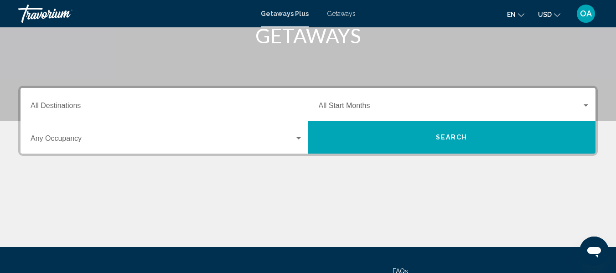
scroll to position [137, 0]
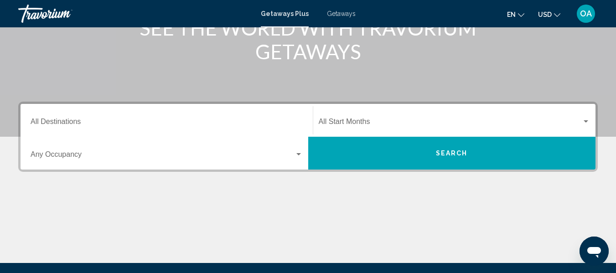
click at [101, 150] on div "Occupancy Any Occupancy" at bounding box center [167, 153] width 272 height 29
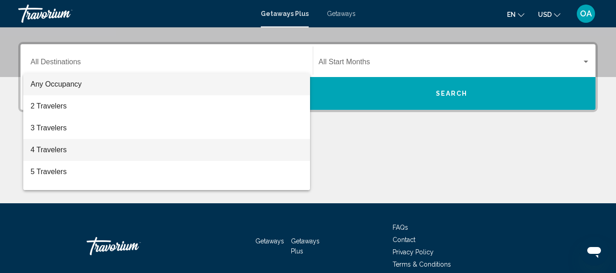
scroll to position [209, 0]
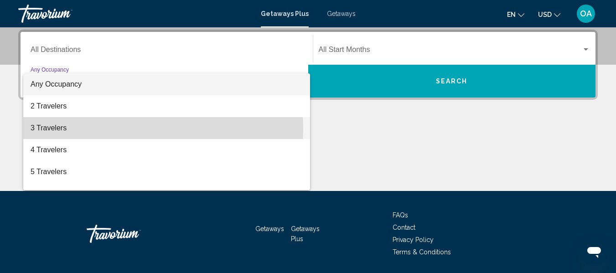
click at [98, 129] on span "3 Travelers" at bounding box center [167, 128] width 272 height 22
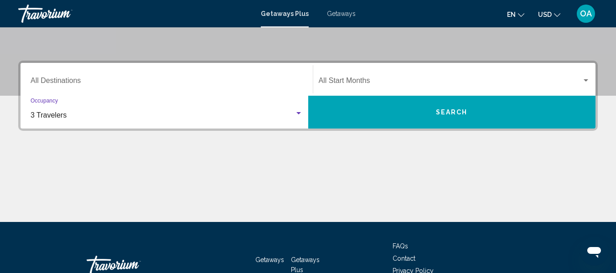
scroll to position [163, 0]
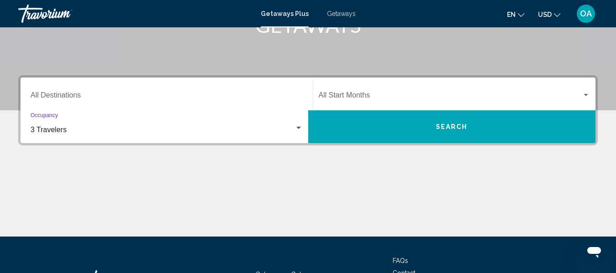
click at [352, 96] on span "Search widget" at bounding box center [450, 97] width 263 height 8
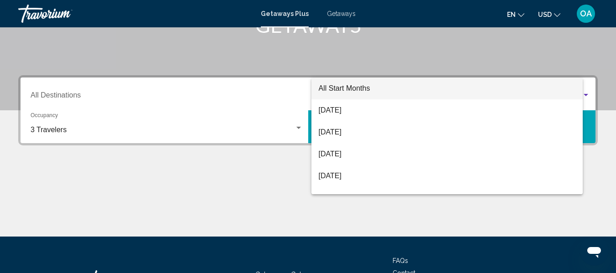
scroll to position [209, 0]
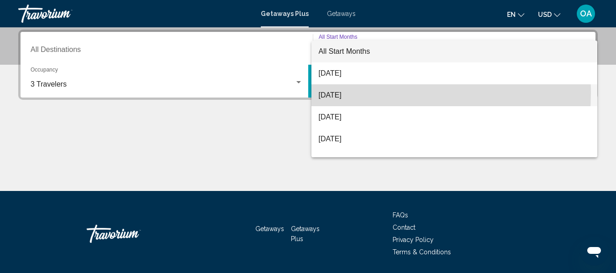
click at [352, 92] on span "[DATE]" at bounding box center [455, 95] width 272 height 22
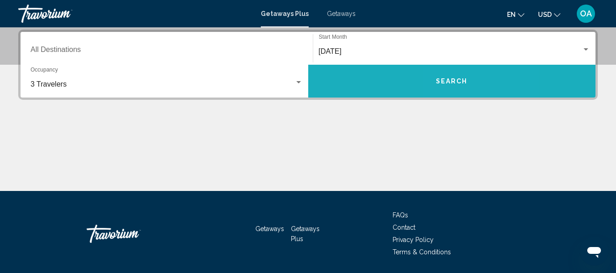
click at [456, 77] on button "Search" at bounding box center [452, 81] width 288 height 33
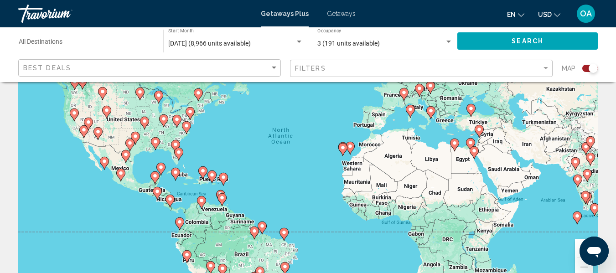
scroll to position [91, 0]
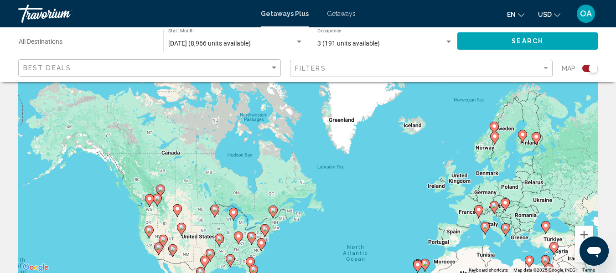
drag, startPoint x: 129, startPoint y: 144, endPoint x: 221, endPoint y: 257, distance: 145.4
click at [205, 272] on div "To navigate, press the arrow keys. To activate drag with keyboard, press Alt + …" at bounding box center [307, 136] width 579 height 273
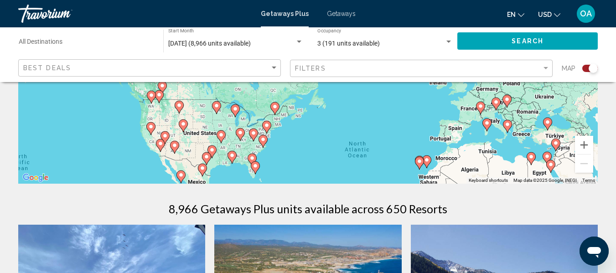
scroll to position [228, 0]
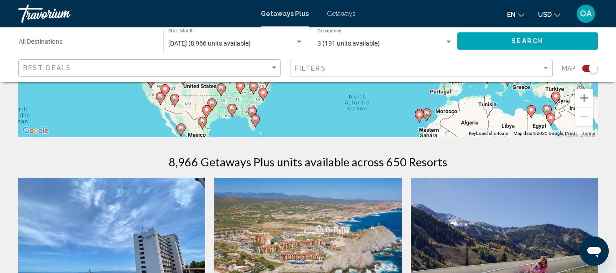
click at [255, 120] on image "Main content" at bounding box center [255, 118] width 5 height 5
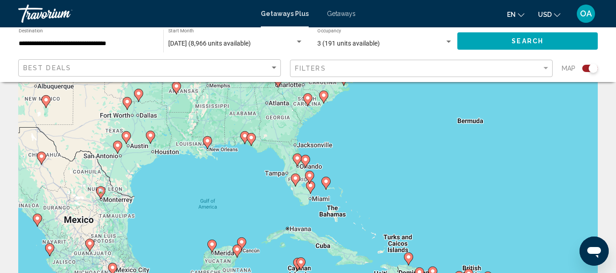
scroll to position [46, 0]
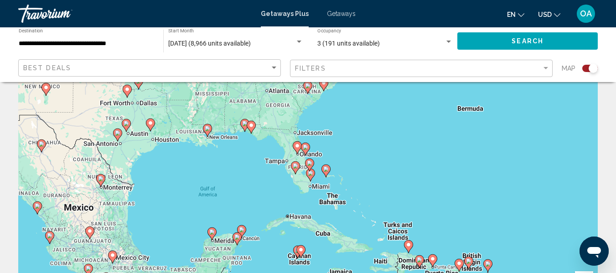
click at [294, 166] on image "Main content" at bounding box center [295, 165] width 5 height 5
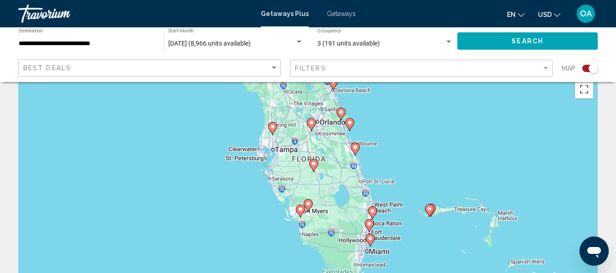
scroll to position [0, 0]
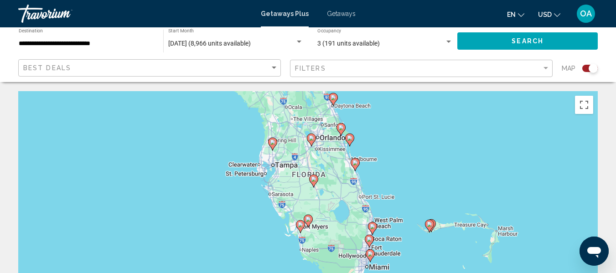
click at [272, 144] on image "Main content" at bounding box center [272, 141] width 5 height 5
type input "**********"
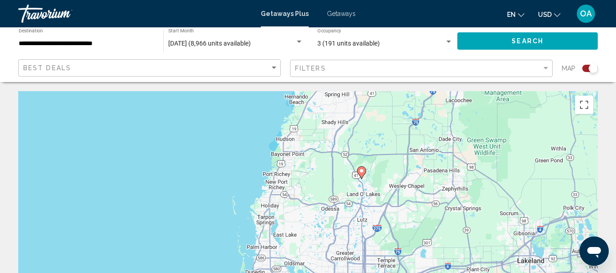
drag, startPoint x: 533, startPoint y: 223, endPoint x: 585, endPoint y: 175, distance: 71.0
click at [585, 175] on div "To navigate, press the arrow keys. To activate drag with keyboard, press Alt + …" at bounding box center [307, 227] width 579 height 273
click at [361, 167] on icon "Main content" at bounding box center [361, 173] width 8 height 12
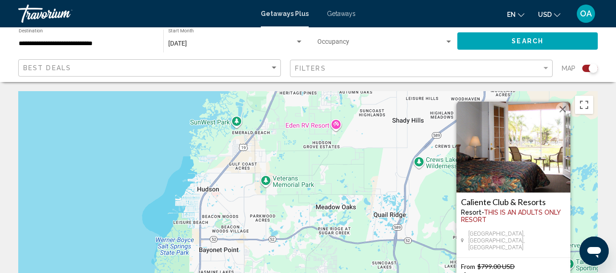
click at [502, 206] on h3 "Caliente Club & Resorts" at bounding box center [513, 201] width 105 height 9
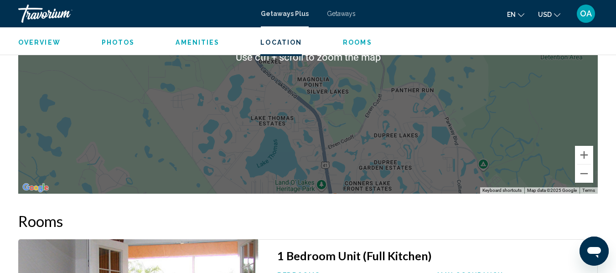
scroll to position [1702, 0]
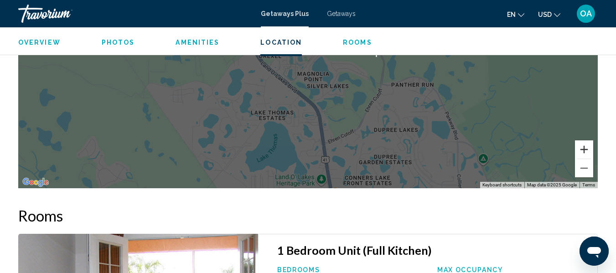
click at [588, 148] on button "Zoom in" at bounding box center [584, 149] width 18 height 18
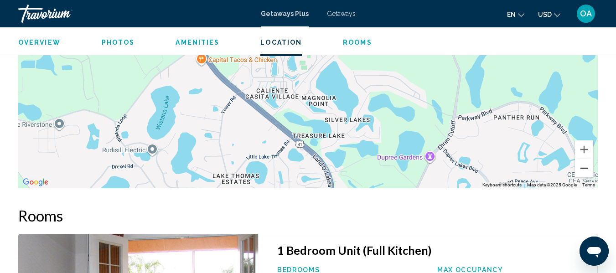
click at [584, 170] on button "Zoom out" at bounding box center [584, 168] width 18 height 18
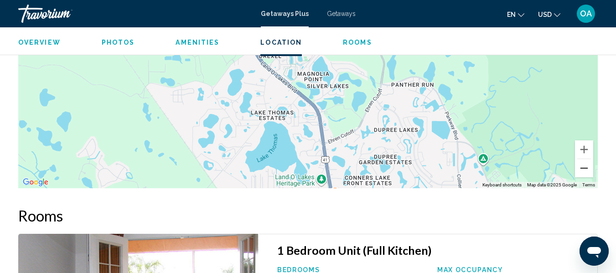
click at [584, 170] on button "Zoom out" at bounding box center [584, 168] width 18 height 18
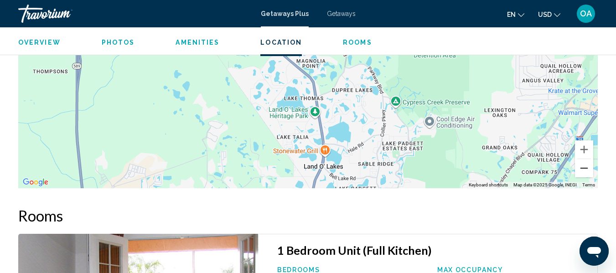
click at [584, 170] on button "Zoom out" at bounding box center [584, 168] width 18 height 18
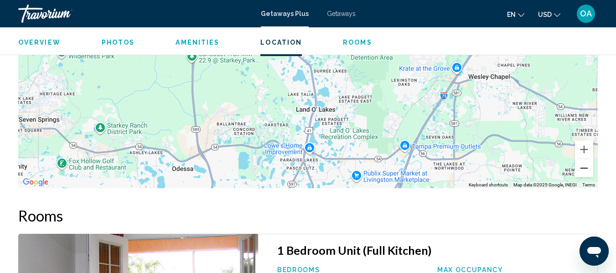
click at [584, 170] on button "Zoom out" at bounding box center [584, 168] width 18 height 18
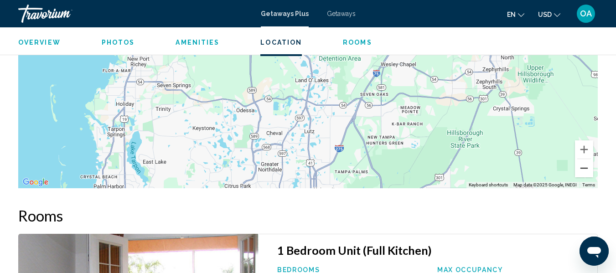
click at [584, 170] on button "Zoom out" at bounding box center [584, 168] width 18 height 18
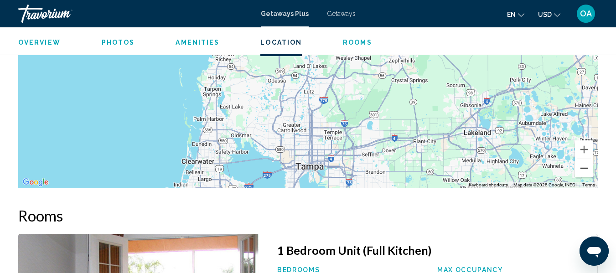
click at [581, 168] on button "Zoom out" at bounding box center [584, 168] width 18 height 18
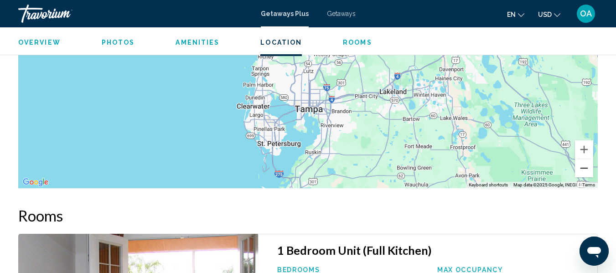
click at [582, 165] on button "Zoom out" at bounding box center [584, 168] width 18 height 18
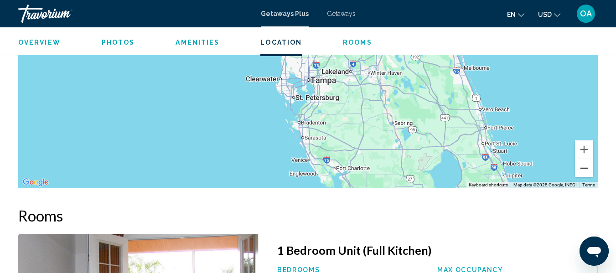
click at [582, 164] on button "Zoom out" at bounding box center [584, 168] width 18 height 18
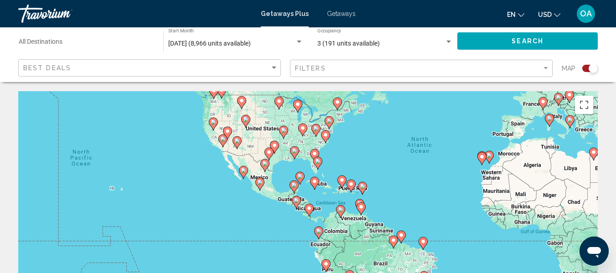
drag, startPoint x: 268, startPoint y: 202, endPoint x: 392, endPoint y: 145, distance: 136.2
click at [401, 140] on div "To activate drag with keyboard, press Alt + Enter. Once in keyboard drag state,…" at bounding box center [307, 227] width 579 height 273
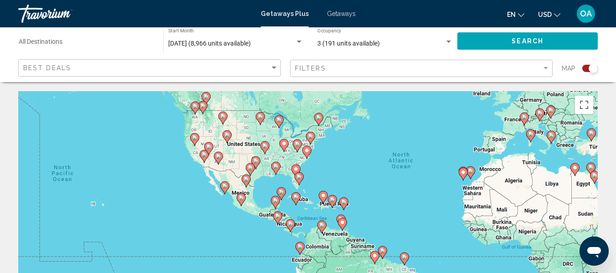
click at [327, 171] on div "To activate drag with keyboard, press Alt + Enter. Once in keyboard drag state,…" at bounding box center [307, 227] width 579 height 273
click at [299, 178] on image "Main content" at bounding box center [298, 176] width 5 height 5
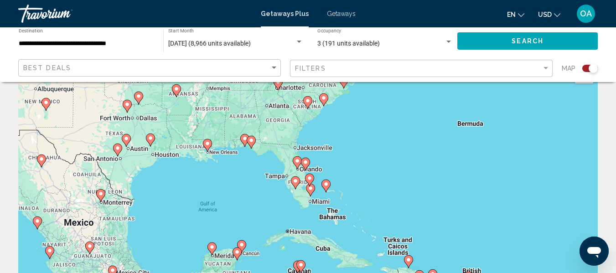
scroll to position [46, 0]
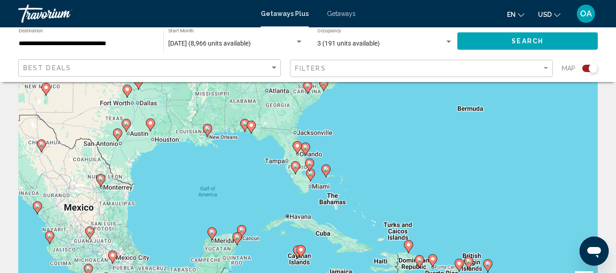
click at [296, 164] on image "Main content" at bounding box center [295, 165] width 5 height 5
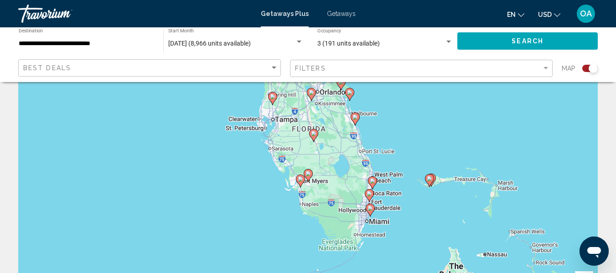
click at [300, 179] on image "Main content" at bounding box center [300, 178] width 5 height 5
type input "**********"
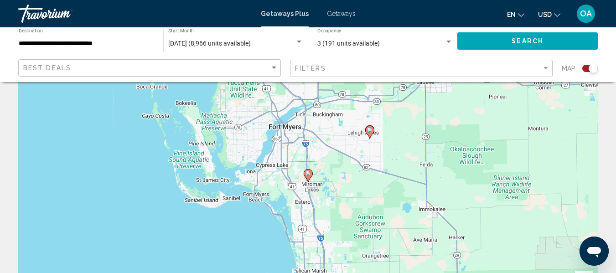
click at [309, 170] on icon "Main content" at bounding box center [308, 176] width 8 height 12
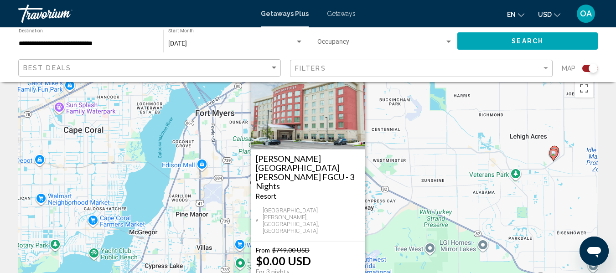
scroll to position [0, 0]
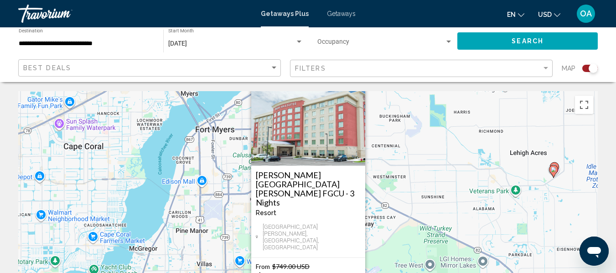
click at [286, 205] on h3 "[PERSON_NAME][GEOGRAPHIC_DATA][PERSON_NAME] FGCU - 3 Nights" at bounding box center [308, 188] width 105 height 36
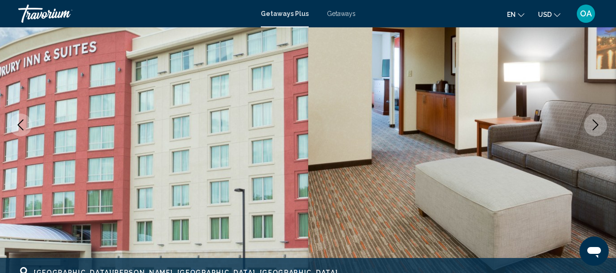
scroll to position [107, 0]
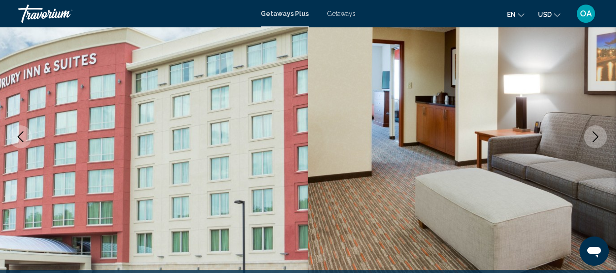
click at [598, 139] on icon "Next image" at bounding box center [595, 136] width 11 height 11
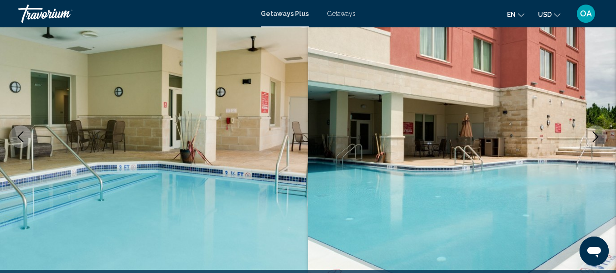
click at [595, 136] on icon "Next image" at bounding box center [595, 136] width 11 height 11
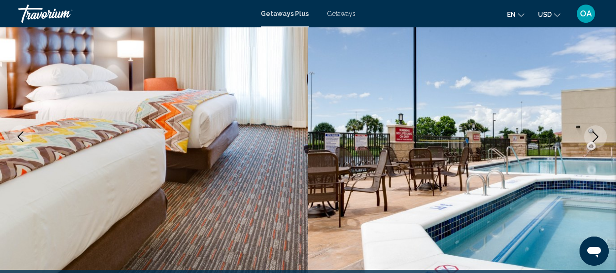
click at [599, 134] on icon "Next image" at bounding box center [595, 136] width 11 height 11
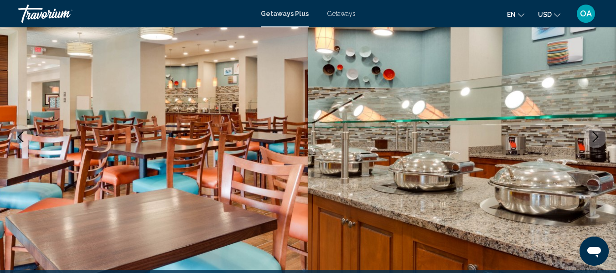
click at [599, 134] on icon "Next image" at bounding box center [595, 136] width 11 height 11
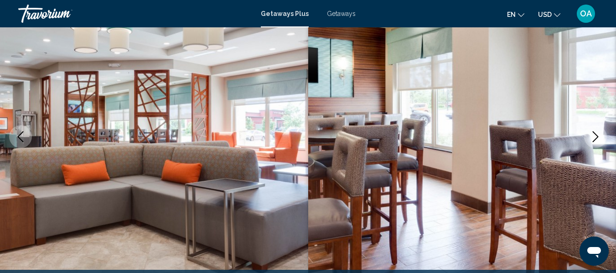
click at [599, 134] on icon "Next image" at bounding box center [595, 136] width 11 height 11
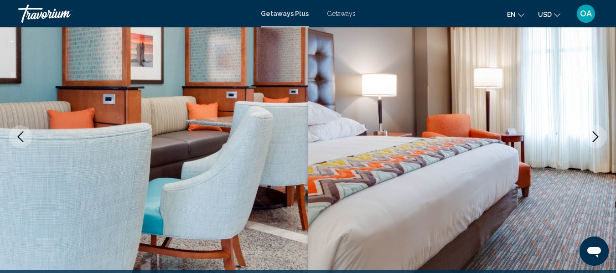
click at [597, 138] on icon "Next image" at bounding box center [596, 136] width 6 height 11
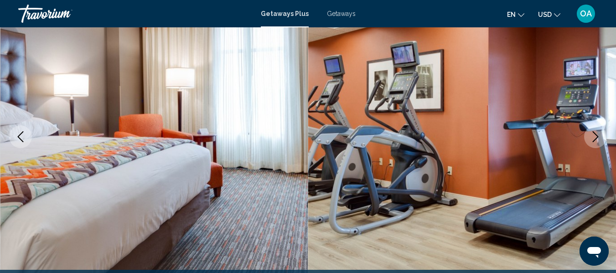
click at [597, 138] on icon "Next image" at bounding box center [596, 136] width 6 height 11
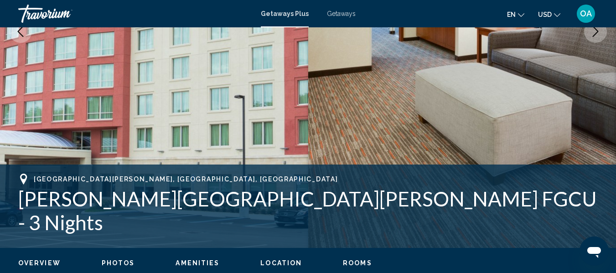
scroll to position [198, 0]
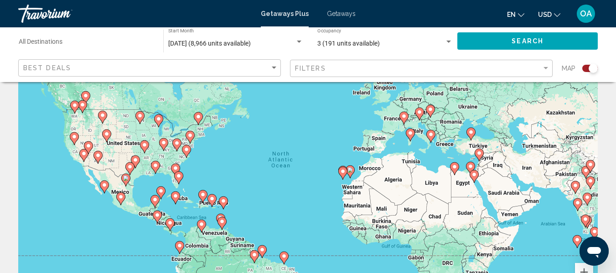
scroll to position [46, 0]
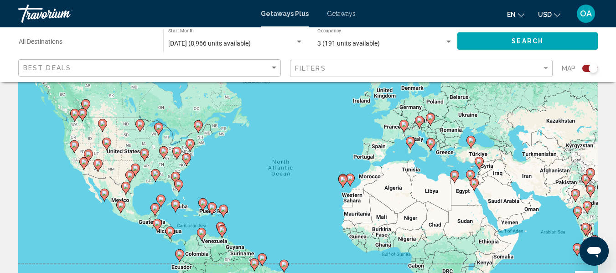
click at [179, 182] on image "Main content" at bounding box center [178, 183] width 5 height 5
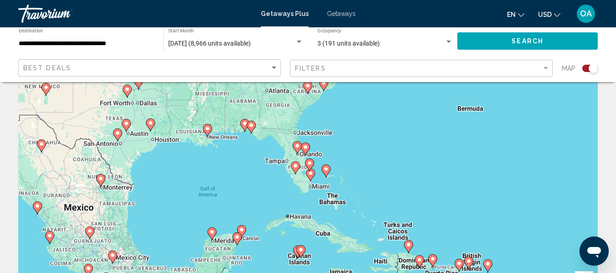
scroll to position [91, 0]
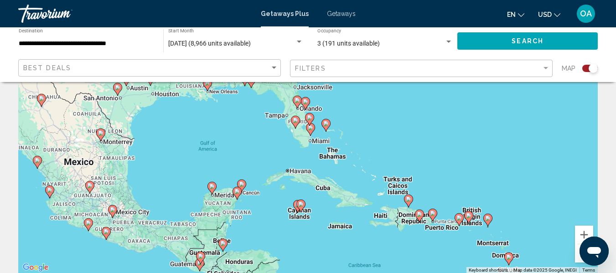
click at [306, 101] on image "Main content" at bounding box center [305, 101] width 5 height 5
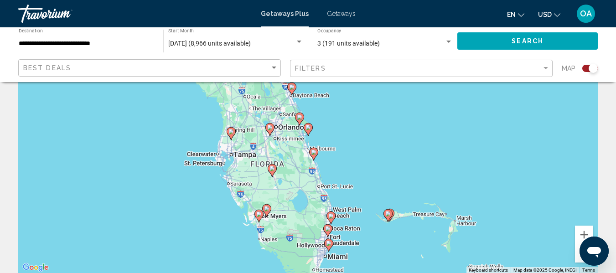
click at [266, 209] on image "Main content" at bounding box center [266, 208] width 5 height 5
type input "**********"
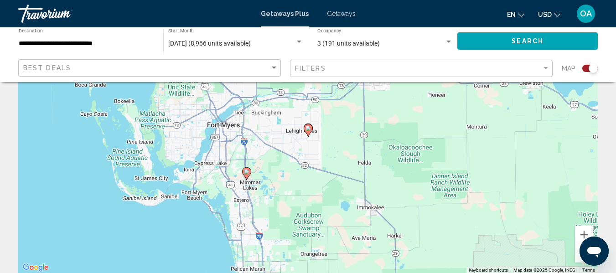
click at [309, 127] on image "Main content" at bounding box center [307, 128] width 5 height 5
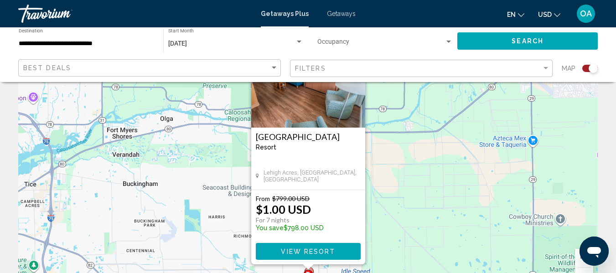
scroll to position [0, 0]
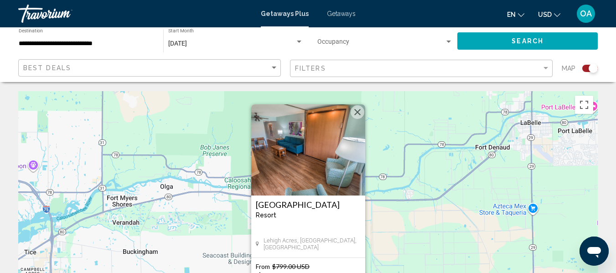
click at [299, 204] on h3 "[GEOGRAPHIC_DATA]" at bounding box center [308, 204] width 105 height 9
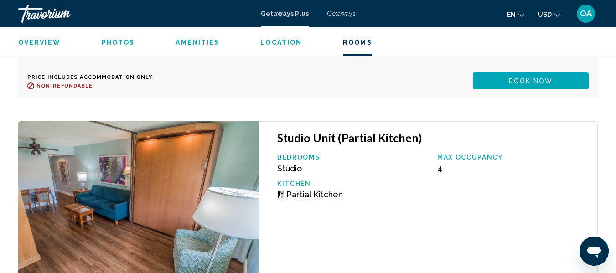
scroll to position [2449, 0]
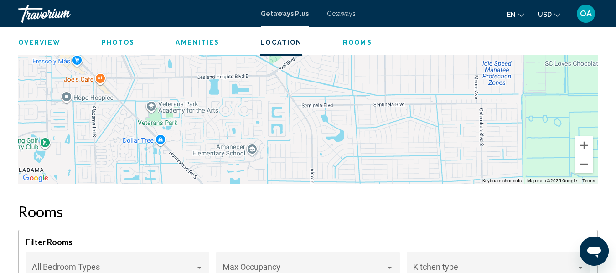
scroll to position [1675, 0]
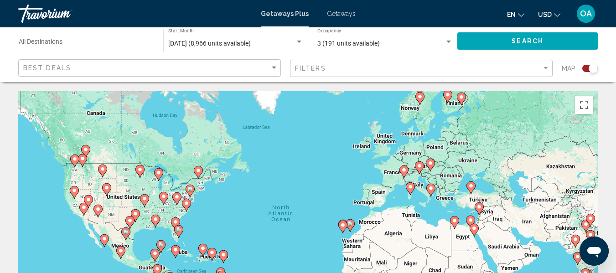
drag, startPoint x: 226, startPoint y: 239, endPoint x: 274, endPoint y: 207, distance: 58.1
click at [271, 209] on div "To activate drag with keyboard, press Alt + Enter. Once in keyboard drag state,…" at bounding box center [307, 227] width 579 height 273
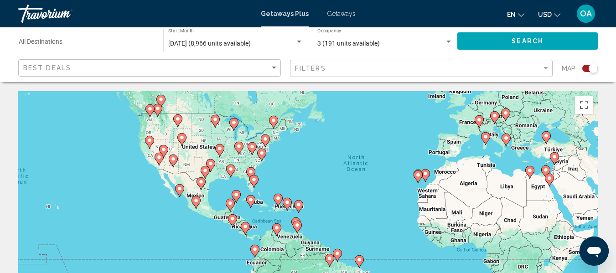
click at [254, 179] on image "Main content" at bounding box center [253, 179] width 5 height 5
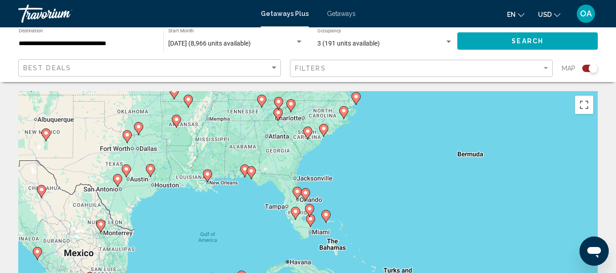
click at [304, 231] on div "To navigate, press the arrow keys. To activate drag with keyboard, press Alt + …" at bounding box center [307, 227] width 579 height 273
click at [297, 222] on div "To navigate, press the arrow keys. To activate drag with keyboard, press Alt + …" at bounding box center [307, 227] width 579 height 273
click at [294, 214] on icon "Main content" at bounding box center [295, 213] width 8 height 12
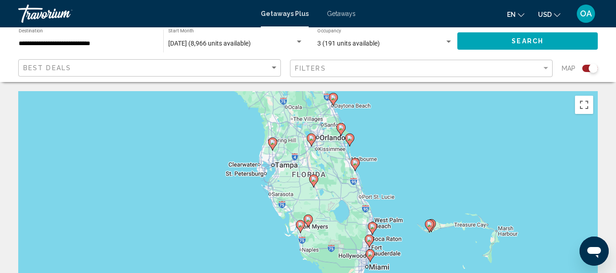
click at [275, 143] on icon "Main content" at bounding box center [272, 144] width 8 height 12
type input "**********"
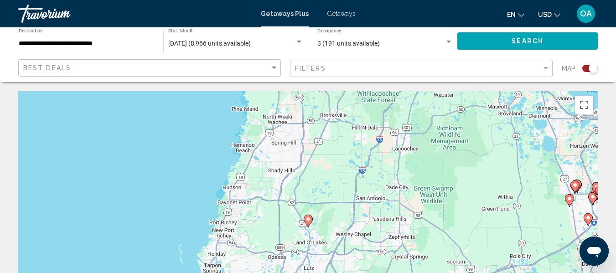
click at [310, 144] on div "To navigate, press the arrow keys. To activate drag with keyboard, press Alt + …" at bounding box center [307, 227] width 579 height 273
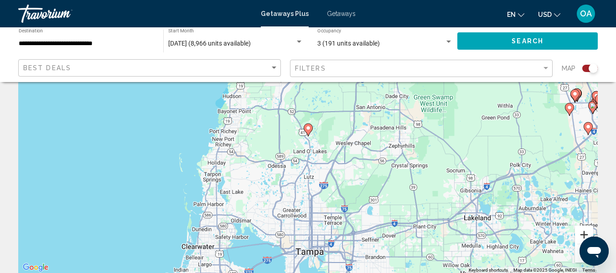
scroll to position [228, 0]
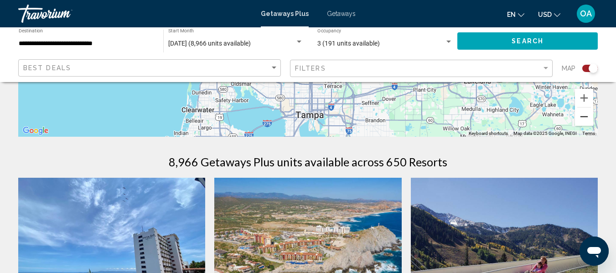
click at [584, 119] on button "Zoom out" at bounding box center [584, 117] width 18 height 18
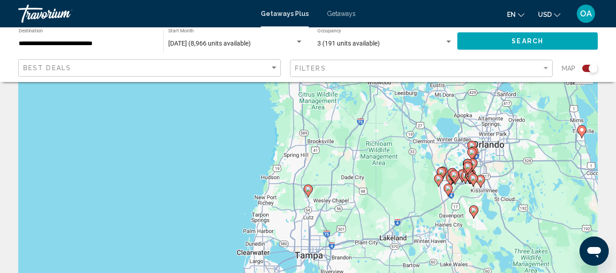
scroll to position [0, 0]
